Goal: Information Seeking & Learning: Learn about a topic

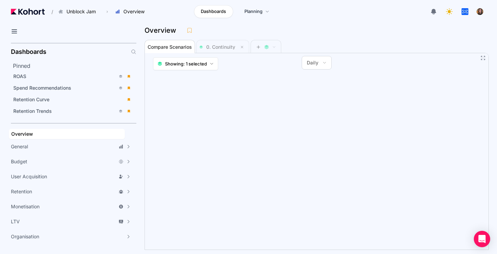
click at [56, 82] on div "ROAS Spend Recommendations Retention Curve Retention Trends" at bounding box center [74, 93] width 126 height 45
click at [56, 78] on div "ROAS" at bounding box center [64, 76] width 102 height 7
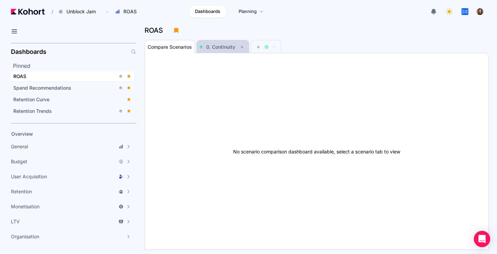
click at [212, 51] on span "0. Continuity" at bounding box center [223, 47] width 47 height 8
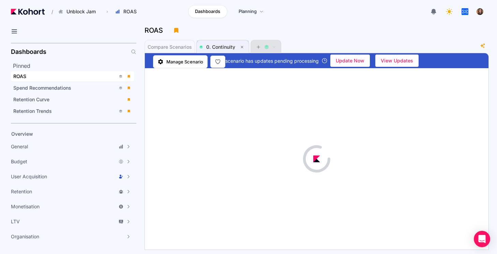
scroll to position [0, 0]
click at [279, 46] on span at bounding box center [266, 47] width 30 height 14
click at [225, 30] on div "ROAS" at bounding box center [314, 30] width 339 height 10
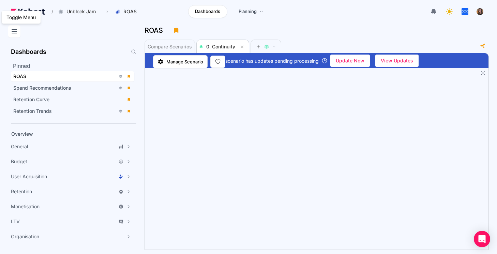
click at [14, 31] on icon at bounding box center [14, 31] width 5 height 3
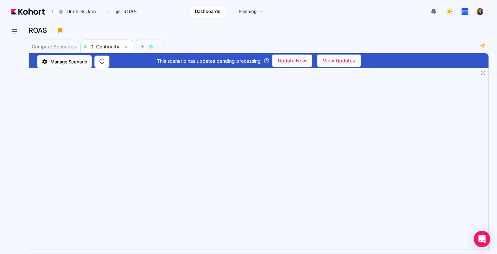
click at [72, 61] on span "Manage Scenario" at bounding box center [68, 61] width 37 height 7
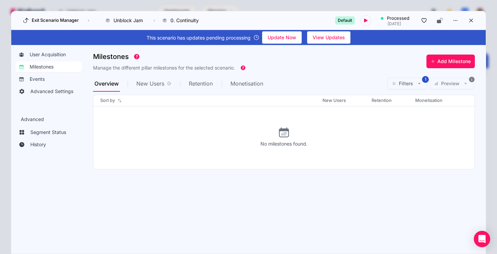
click at [288, 12] on div "Exit Scenario Manager › Unblock Jam Wordling (Campaign) › 0. Continuity 1. UA O…" at bounding box center [248, 20] width 475 height 19
click at [475, 18] on button at bounding box center [471, 20] width 10 height 10
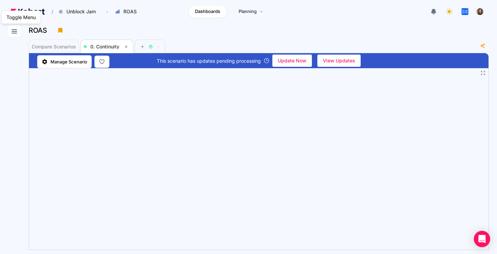
click at [11, 29] on icon at bounding box center [14, 31] width 8 height 8
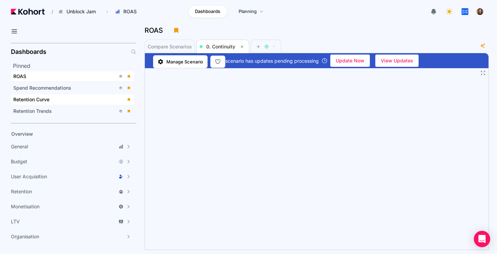
click at [70, 101] on div "Retention Curve" at bounding box center [67, 99] width 109 height 7
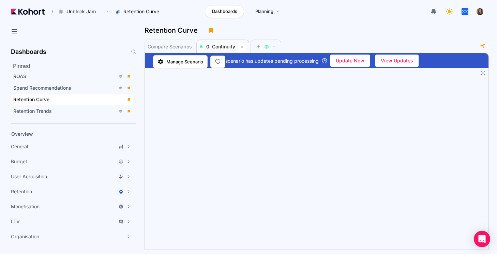
click at [241, 46] on icon at bounding box center [242, 47] width 4 height 4
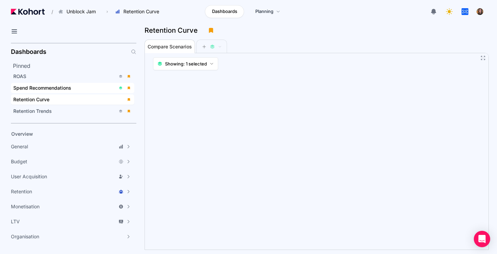
click at [81, 92] on span "Spend Recommendations" at bounding box center [72, 88] width 123 height 10
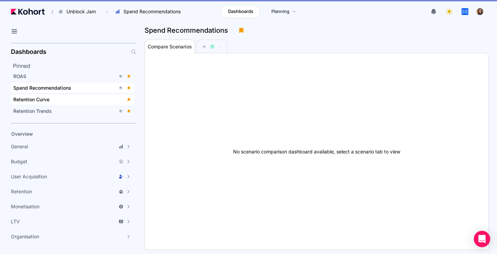
click at [84, 97] on div "Retention Curve" at bounding box center [67, 99] width 109 height 7
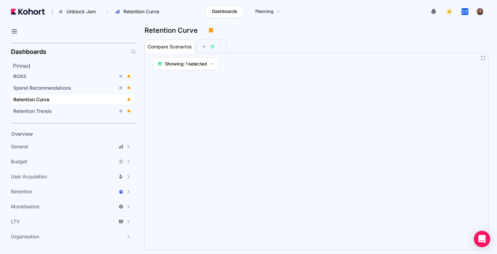
click at [346, 37] on div "Retention Curve" at bounding box center [317, 32] width 345 height 14
click at [18, 31] on icon at bounding box center [14, 31] width 8 height 8
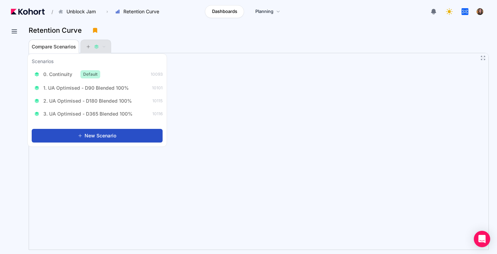
click at [88, 45] on icon at bounding box center [88, 46] width 5 height 5
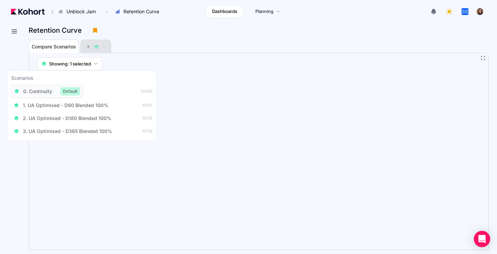
click at [88, 49] on button at bounding box center [96, 47] width 20 height 14
click at [78, 101] on button "1. UA Optimised - D90 Blended 100%" at bounding box center [63, 105] width 104 height 11
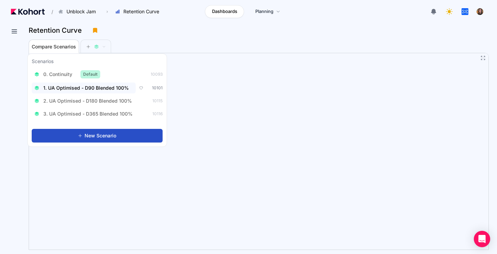
click at [94, 91] on button "1. UA Optimised - D90 Blended 100%" at bounding box center [84, 88] width 104 height 11
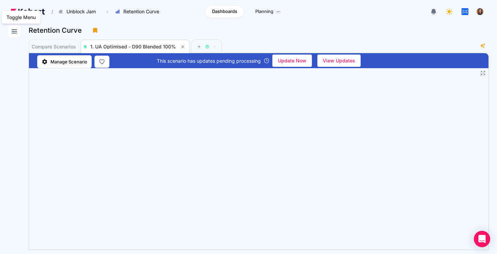
click at [18, 29] on button at bounding box center [14, 31] width 12 height 12
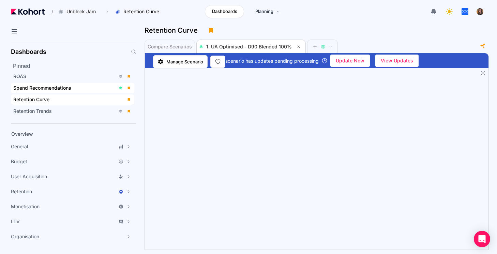
click at [37, 87] on span "Spend Recommendations" at bounding box center [42, 88] width 58 height 6
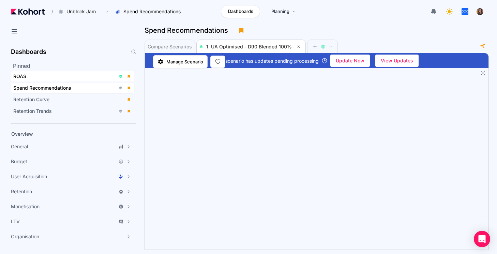
click at [64, 76] on div "ROAS" at bounding box center [64, 76] width 102 height 7
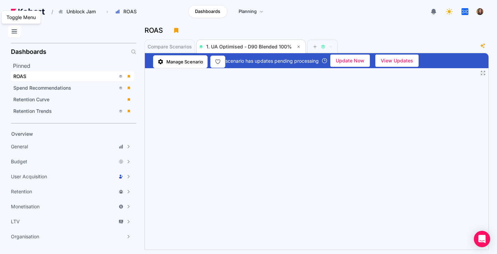
click at [19, 33] on button at bounding box center [14, 31] width 12 height 12
